Goal: Task Accomplishment & Management: Complete application form

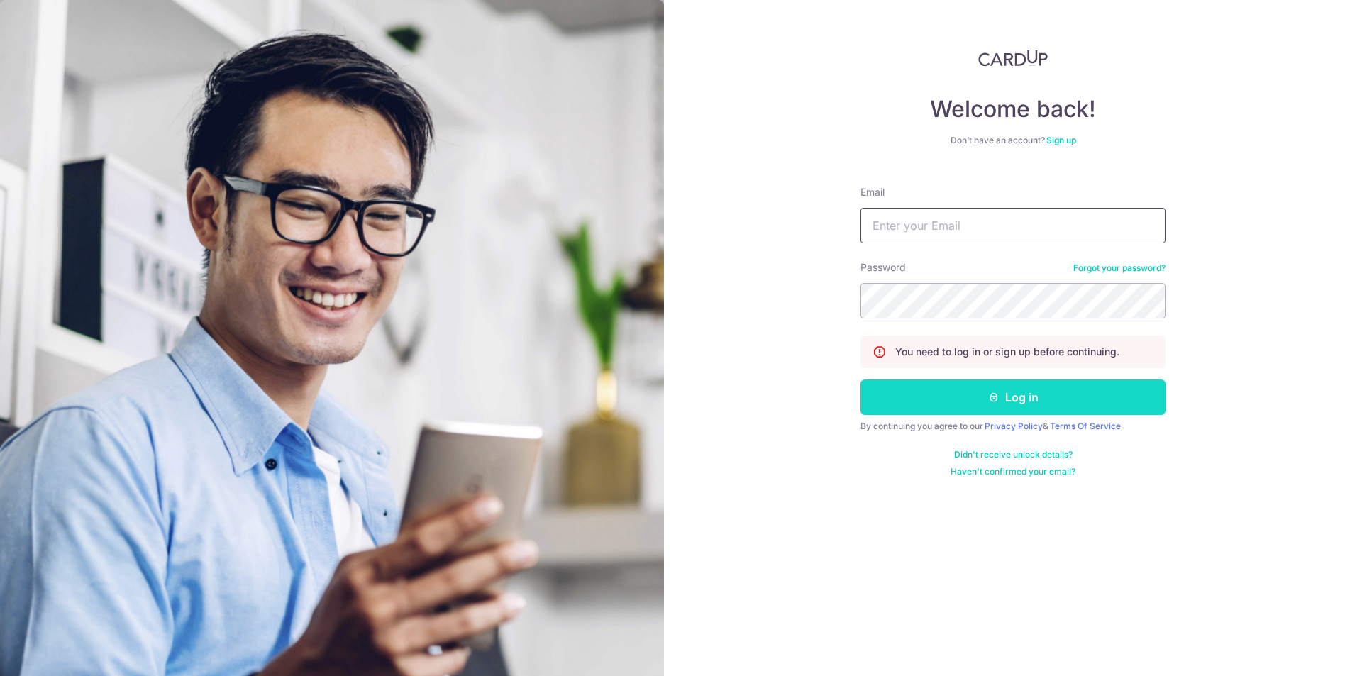
type input "tansinyat@gmail.com"
click at [1012, 395] on button "Log in" at bounding box center [1013, 397] width 305 height 35
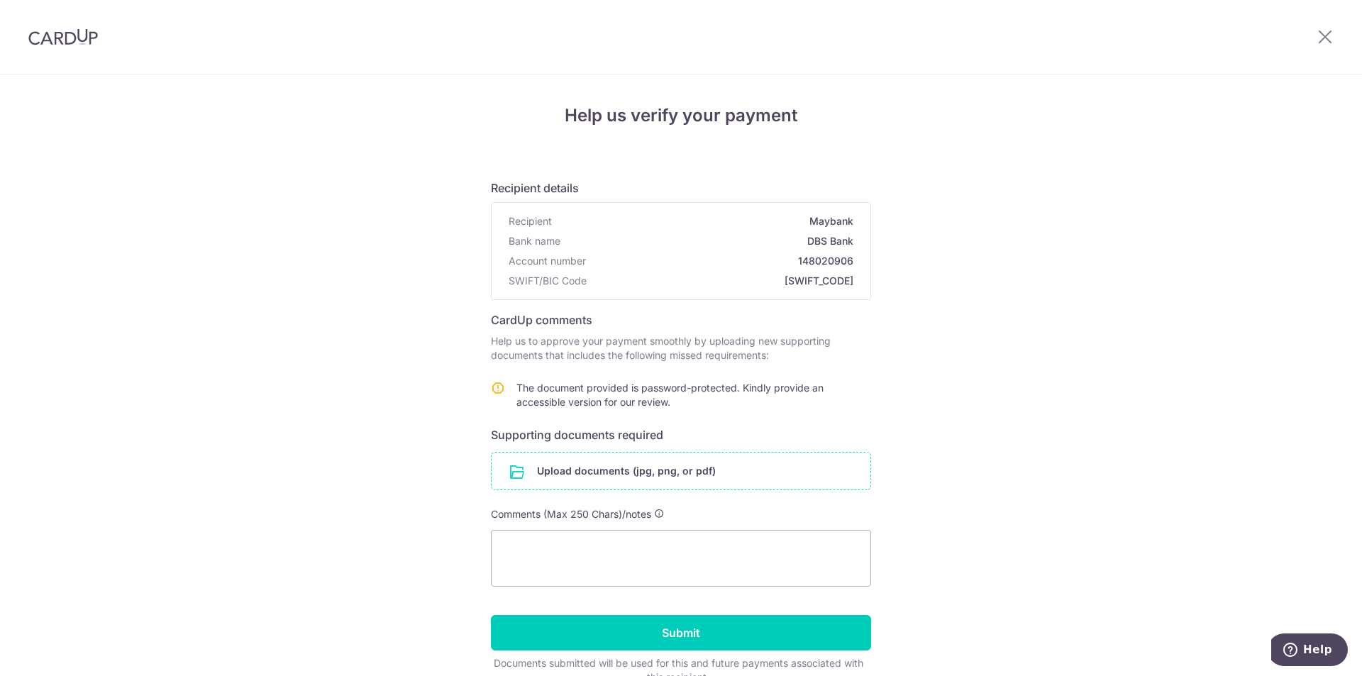
click at [656, 474] on input "file" at bounding box center [681, 471] width 379 height 37
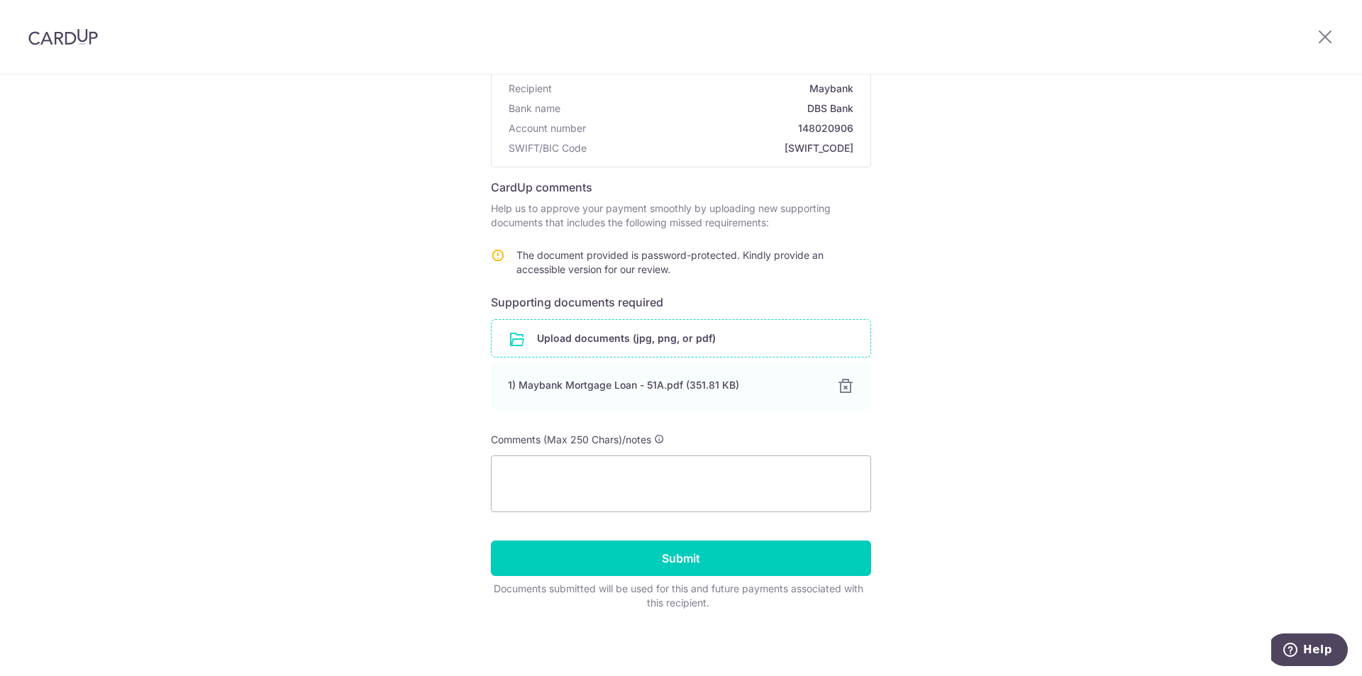
scroll to position [133, 0]
click at [672, 550] on input "Submit" at bounding box center [681, 557] width 380 height 35
